Goal: Transaction & Acquisition: Purchase product/service

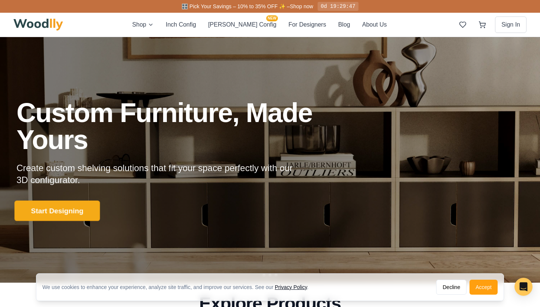
click at [84, 204] on button "Start Designing" at bounding box center [57, 211] width 85 height 21
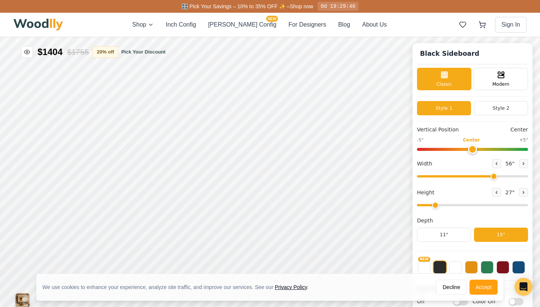
type input "56"
type input "2"
click at [498, 85] on span "Modern" at bounding box center [500, 83] width 17 height 7
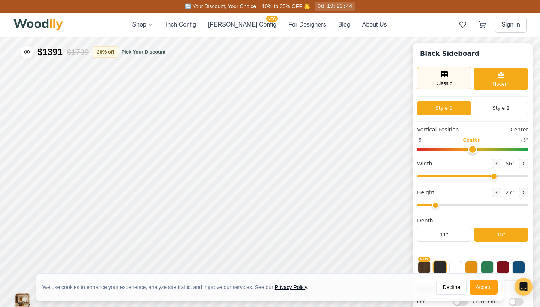
click at [456, 82] on div "Classic" at bounding box center [444, 78] width 54 height 22
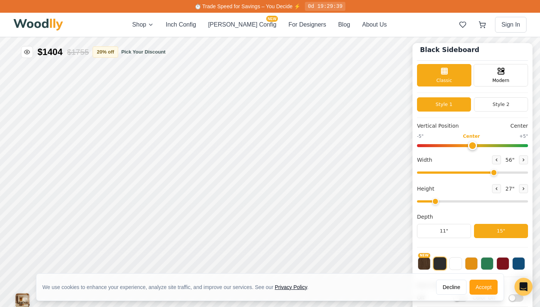
scroll to position [4, 0]
click at [446, 262] on div "NEW" at bounding box center [472, 261] width 111 height 19
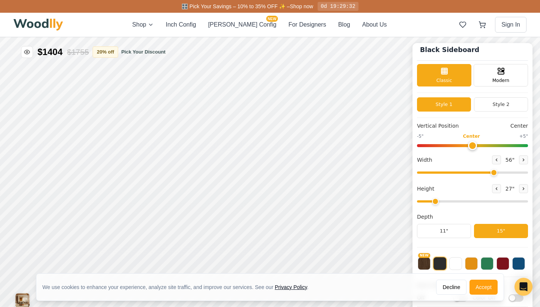
click at [441, 262] on button at bounding box center [439, 263] width 13 height 13
click at [454, 263] on button at bounding box center [455, 263] width 13 height 13
click at [471, 264] on button at bounding box center [471, 263] width 13 height 13
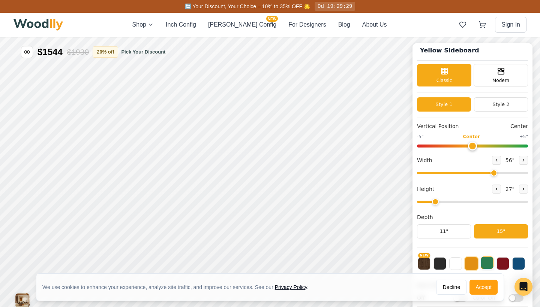
click at [487, 263] on button at bounding box center [487, 263] width 13 height 13
click at [501, 265] on button at bounding box center [502, 263] width 13 height 13
click at [518, 263] on button at bounding box center [518, 263] width 13 height 13
click at [422, 267] on button "NEW" at bounding box center [424, 263] width 13 height 13
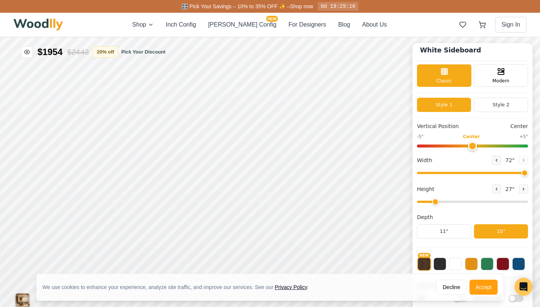
drag, startPoint x: 494, startPoint y: 175, endPoint x: 535, endPoint y: 173, distance: 41.6
type input "72"
click at [535, 37] on div "White Sideboard Classic Modern Style 1 Style 2 Vertical Position Center -5" Cen…" at bounding box center [270, 37] width 540 height 0
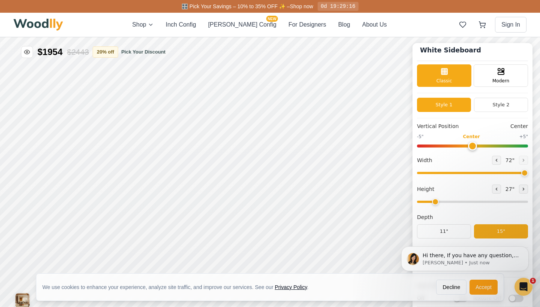
scroll to position [0, 0]
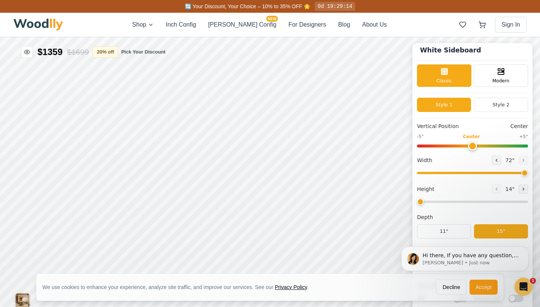
drag, startPoint x: 433, startPoint y: 204, endPoint x: 424, endPoint y: 204, distance: 9.0
type input "1"
click at [424, 203] on input "range" at bounding box center [472, 202] width 111 height 2
click at [487, 109] on button "Style 2" at bounding box center [501, 105] width 54 height 14
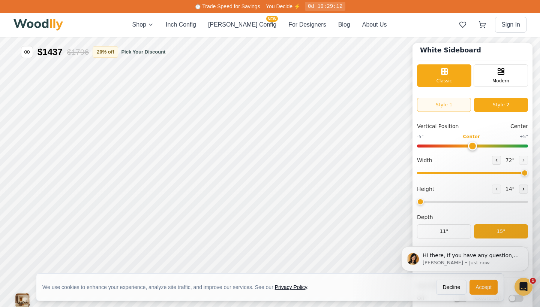
click at [460, 100] on button "Style 1" at bounding box center [444, 105] width 54 height 14
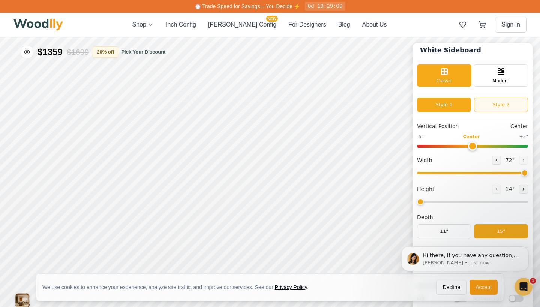
click at [500, 105] on button "Style 2" at bounding box center [501, 105] width 54 height 14
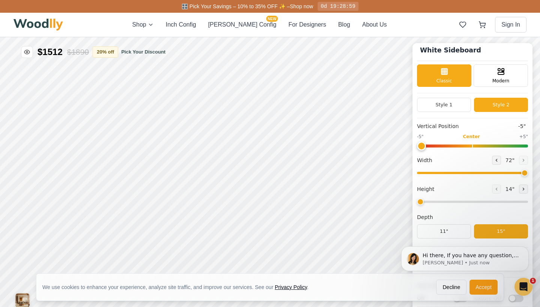
drag, startPoint x: 470, startPoint y: 148, endPoint x: 408, endPoint y: 148, distance: 61.8
click at [408, 37] on div "White Sideboard Classic Modern Style 1 Style 2 Vertical Position -5" -5" Center…" at bounding box center [270, 37] width 540 height 0
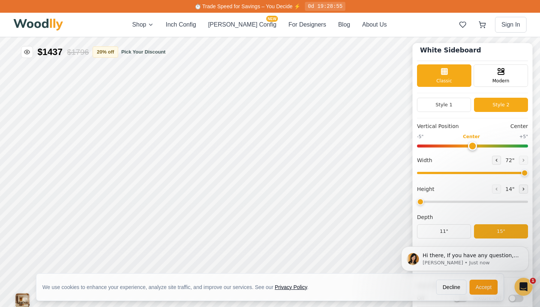
drag, startPoint x: 425, startPoint y: 144, endPoint x: 472, endPoint y: 145, distance: 46.9
type input "0"
click at [472, 145] on input "range" at bounding box center [472, 146] width 111 height 3
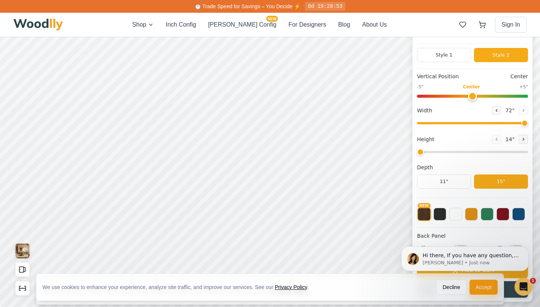
scroll to position [64, 0]
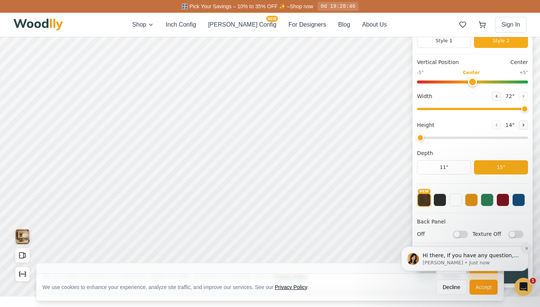
click at [528, 250] on icon "Dismiss notification" at bounding box center [526, 249] width 4 height 4
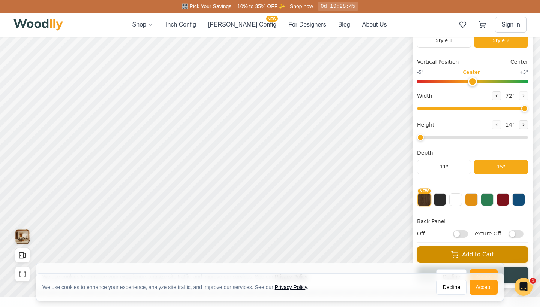
scroll to position [4, 0]
click at [457, 233] on input "Off" at bounding box center [460, 233] width 15 height 7
click at [464, 234] on input "On" at bounding box center [460, 233] width 15 height 7
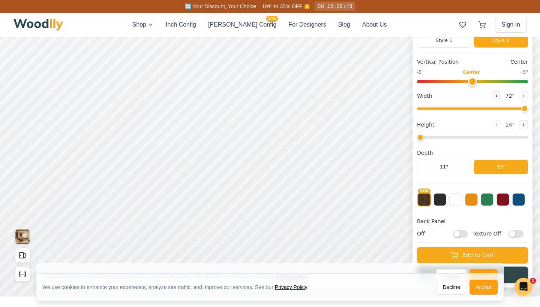
click at [464, 234] on input "Off" at bounding box center [460, 233] width 15 height 7
click at [464, 236] on input "On" at bounding box center [460, 233] width 15 height 7
checkbox input "false"
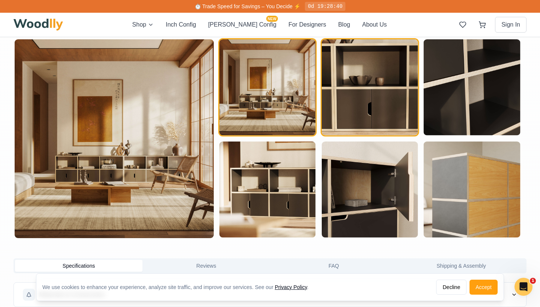
scroll to position [413, 0]
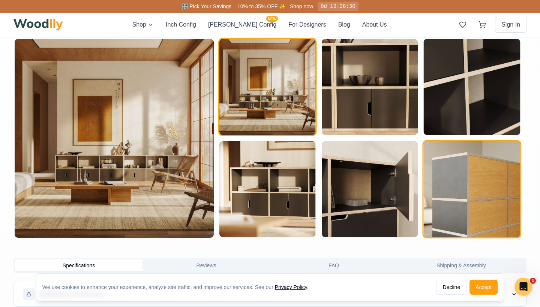
click at [488, 208] on img "button" at bounding box center [472, 189] width 96 height 96
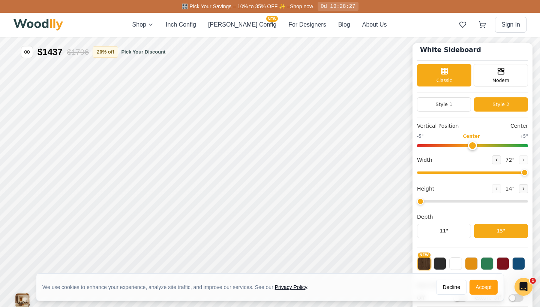
scroll to position [0, 0]
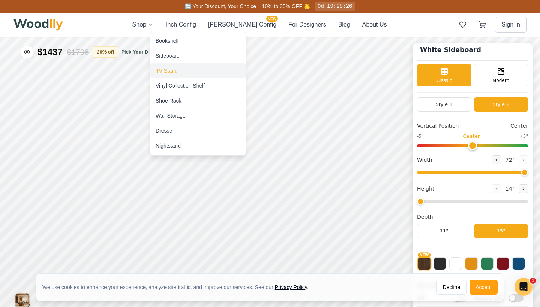
click at [179, 71] on div "TV Stand" at bounding box center [197, 70] width 95 height 15
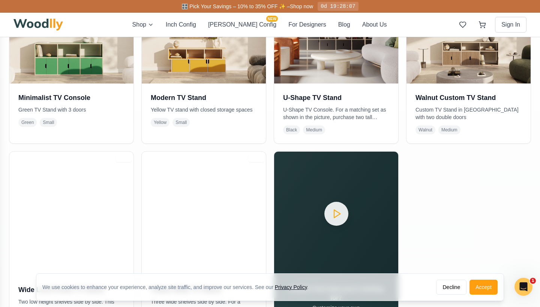
scroll to position [244, 0]
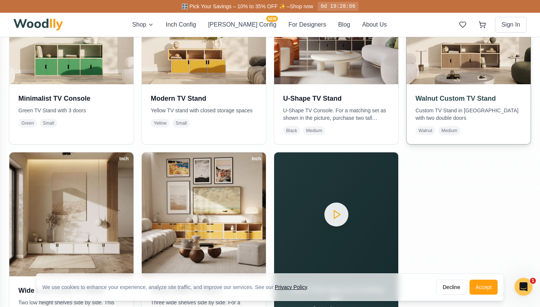
click at [459, 68] on img at bounding box center [468, 22] width 130 height 130
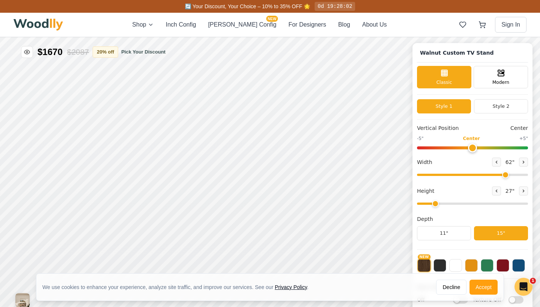
click at [431, 203] on input "range" at bounding box center [472, 204] width 111 height 2
click at [494, 191] on icon at bounding box center [496, 191] width 4 height 4
type input "1"
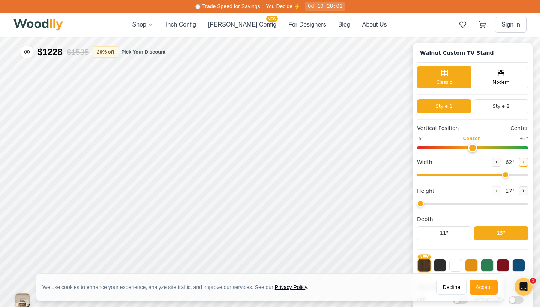
click at [522, 165] on button at bounding box center [523, 162] width 9 height 9
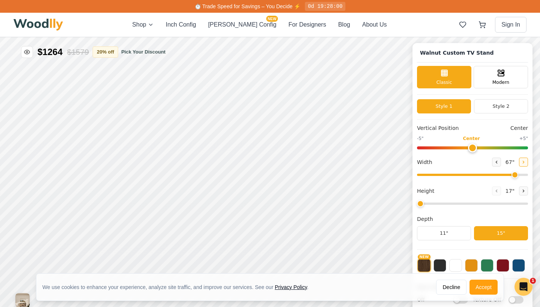
click at [522, 165] on button at bounding box center [523, 162] width 9 height 9
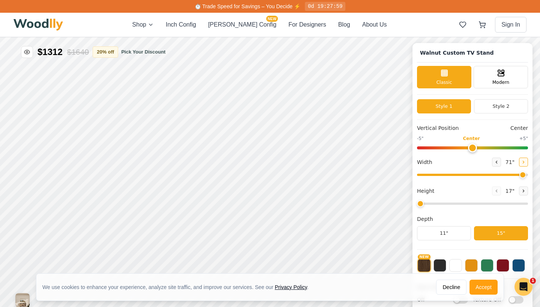
type input "72"
click at [503, 100] on button "Style 2" at bounding box center [501, 106] width 54 height 14
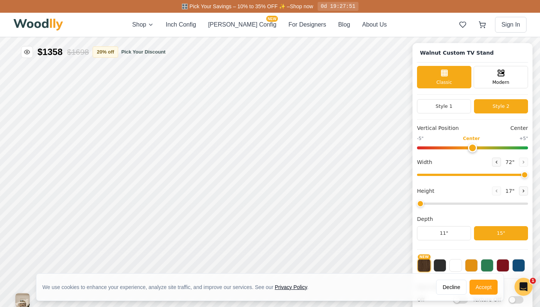
click at [503, 100] on button "Style 2" at bounding box center [501, 106] width 54 height 14
click at [502, 105] on button "Style 2" at bounding box center [501, 106] width 54 height 14
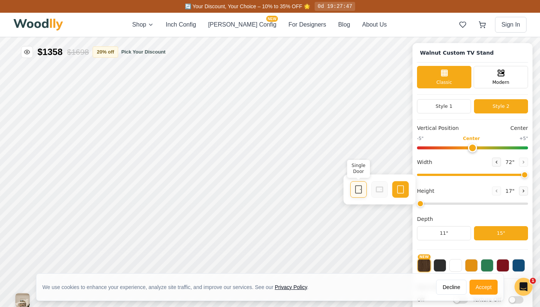
click at [360, 192] on icon at bounding box center [358, 189] width 9 height 9
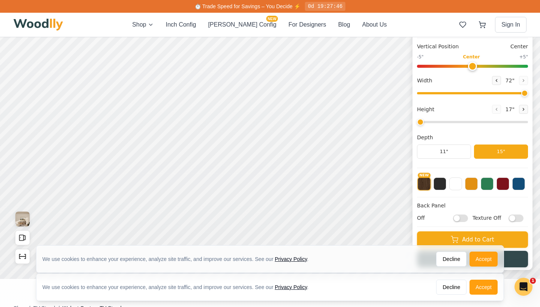
scroll to position [93, 0]
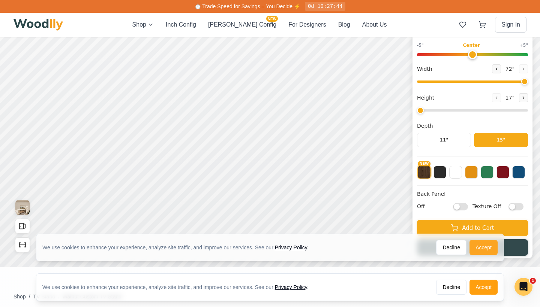
click at [483, 250] on button "Accept" at bounding box center [483, 247] width 28 height 15
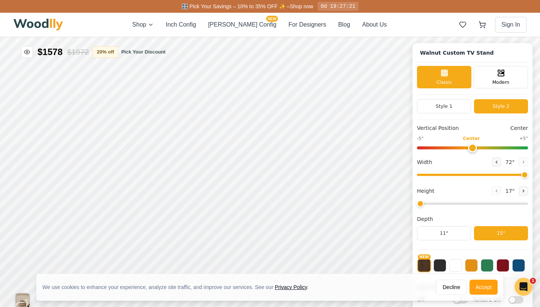
scroll to position [0, 0]
